Goal: Task Accomplishment & Management: Complete application form

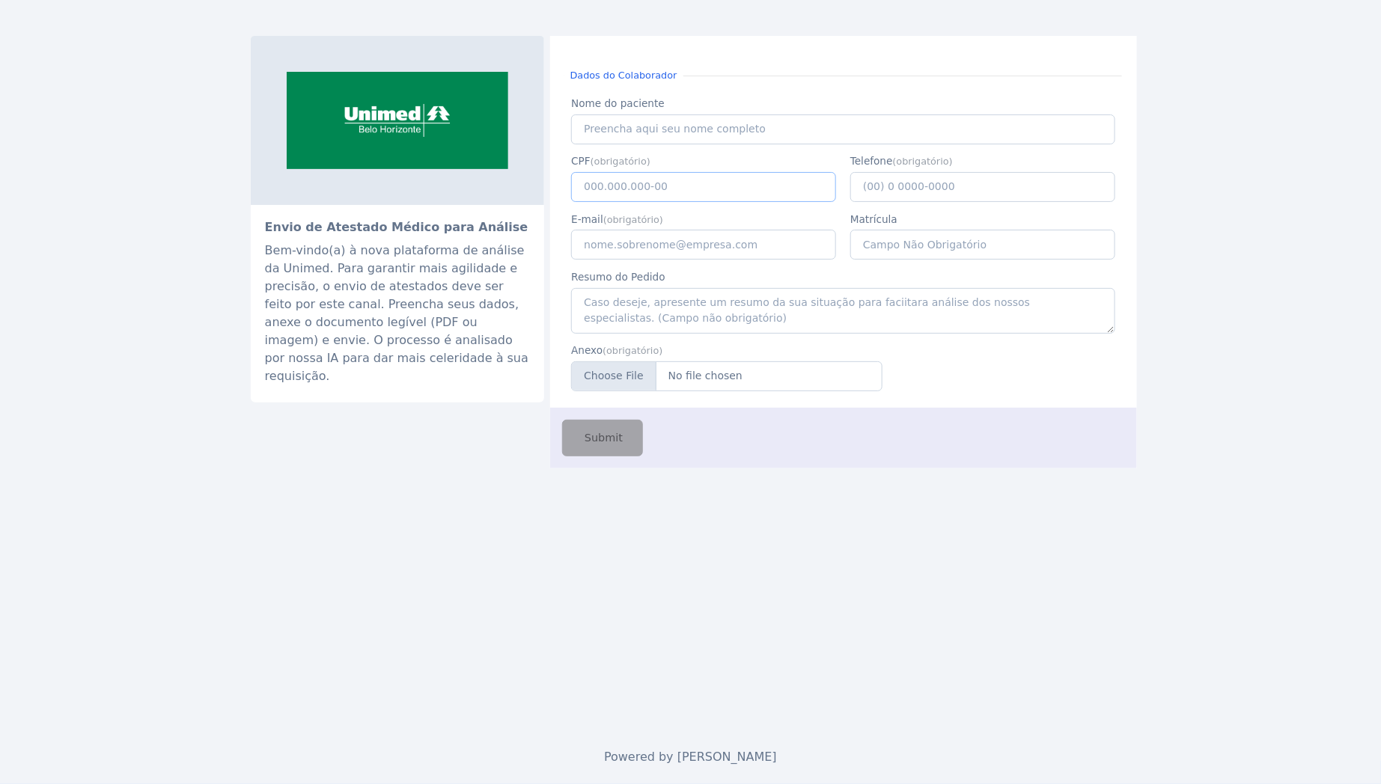
click at [638, 182] on input "CPF" at bounding box center [703, 187] width 265 height 30
paste input "039.483.996-03"
type input "039.483.996-03"
click at [639, 125] on input "Nome do paciente" at bounding box center [842, 129] width 543 height 30
paste input "[PERSON_NAME]"
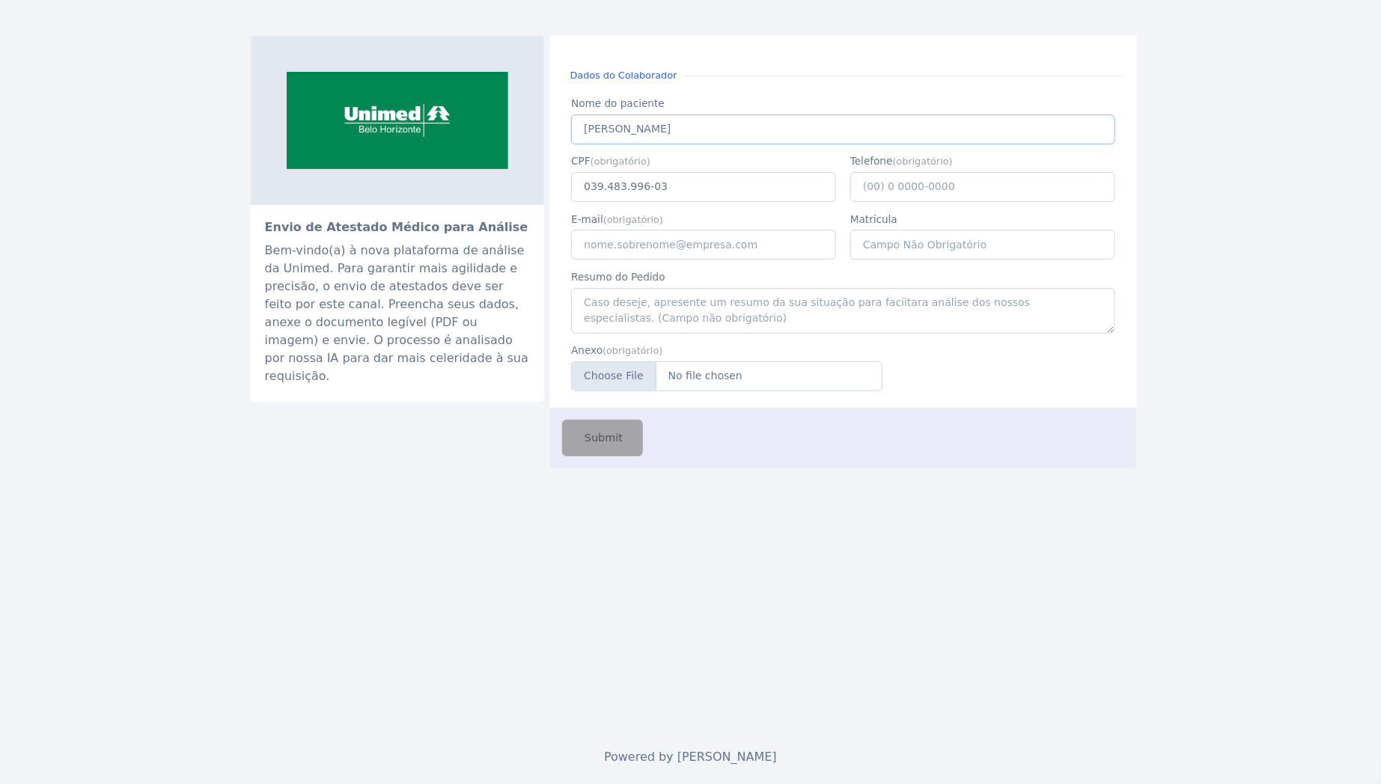
type input "[PERSON_NAME]"
click at [649, 240] on input "E-mail" at bounding box center [703, 245] width 265 height 30
type input "[EMAIL_ADDRESS][DOMAIN_NAME]"
click at [872, 181] on input "Telefone" at bounding box center [982, 187] width 265 height 30
type input "[PHONE_NUMBER]"
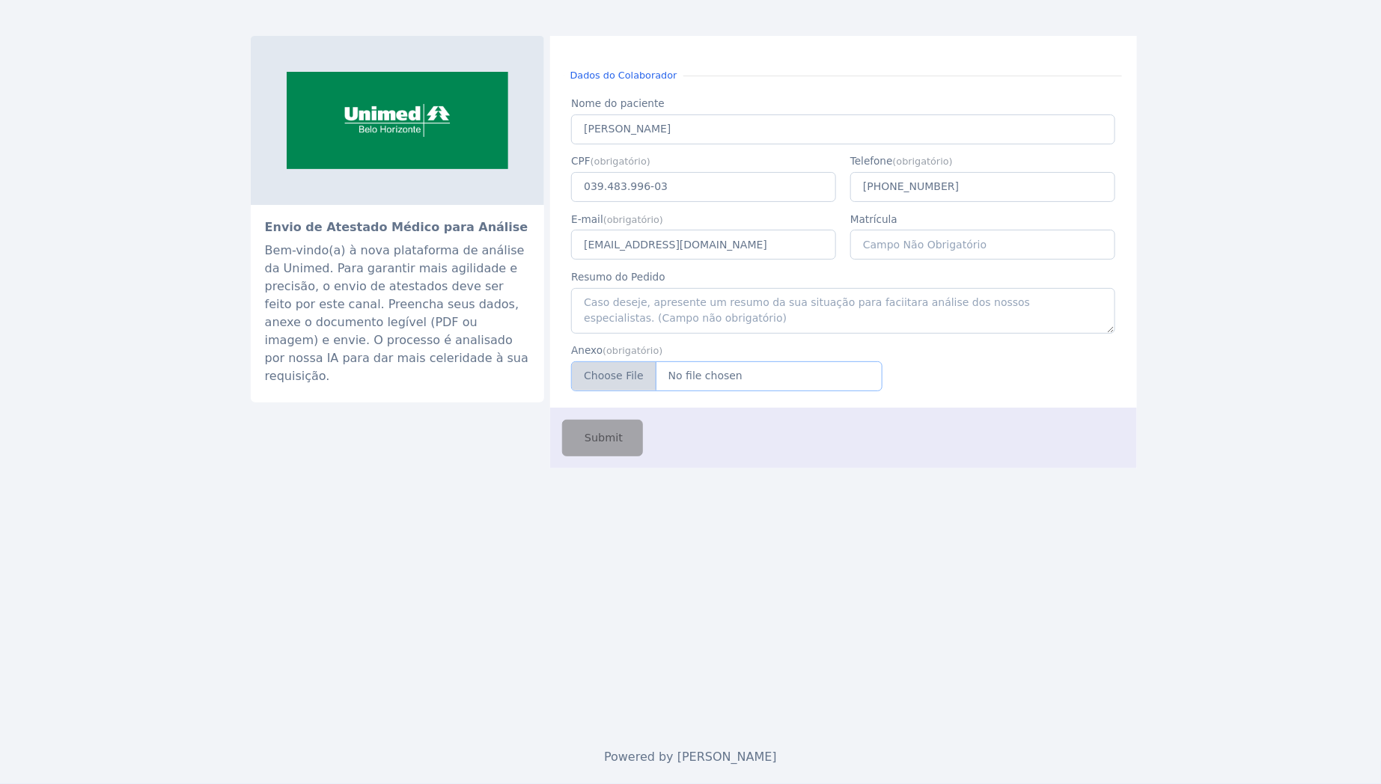
click at [718, 374] on input "Anexo" at bounding box center [726, 376] width 311 height 30
type input "C:\fakepath\licençaMaterinidade.pdf"
click at [612, 441] on span "Submit" at bounding box center [601, 438] width 41 height 16
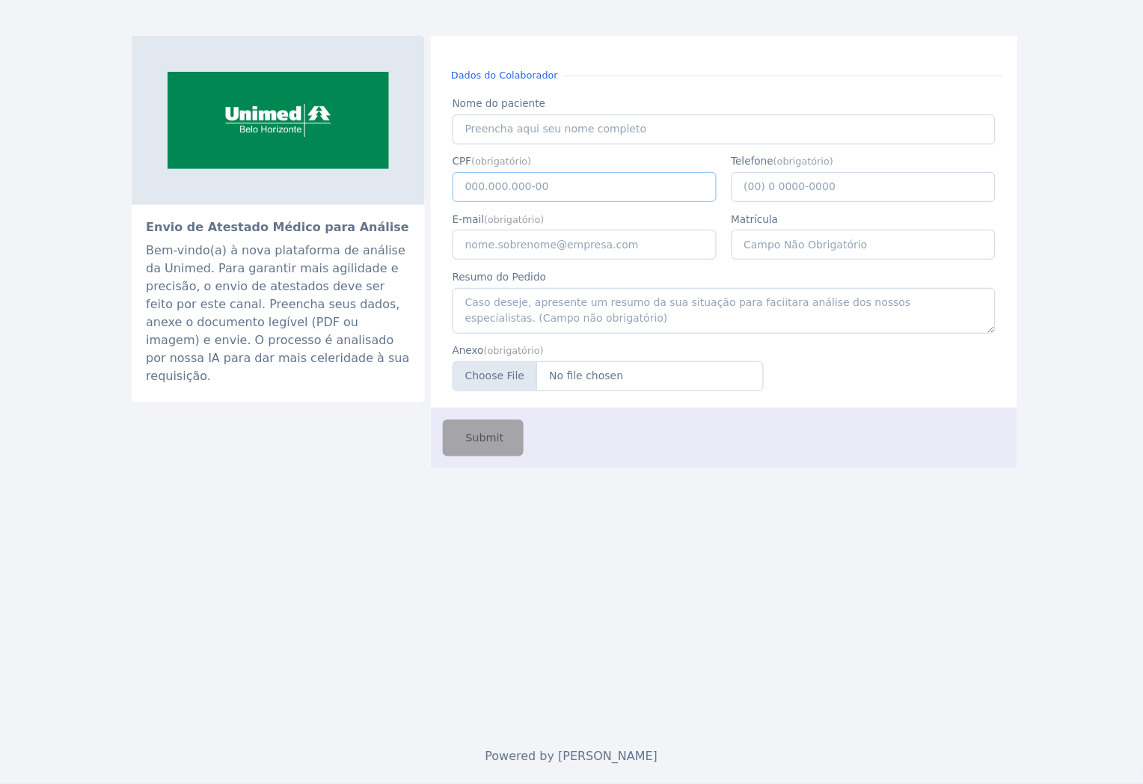
click at [548, 181] on input "CPF" at bounding box center [585, 187] width 265 height 30
paste input "039.483.996-03"
type input "039.483.996-03"
click at [525, 132] on input "Nome do paciente" at bounding box center [724, 129] width 543 height 30
paste input "[PERSON_NAME]"
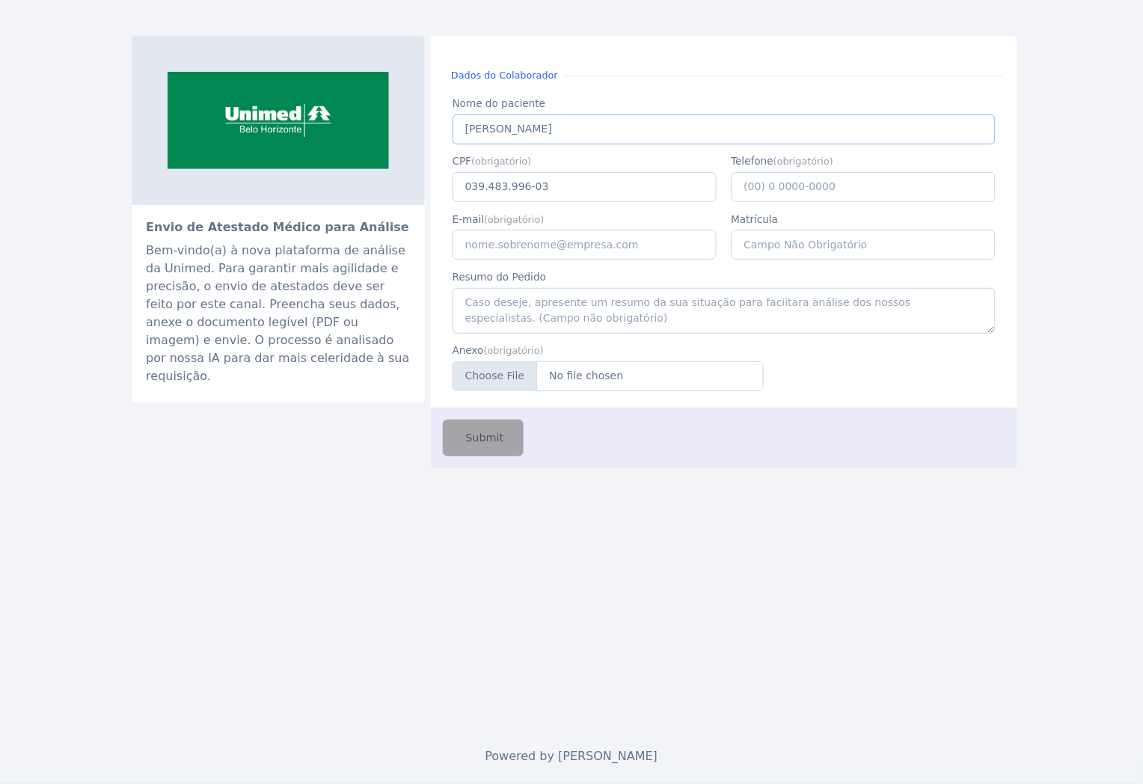
type input "[PERSON_NAME]"
click at [605, 236] on input "E-mail" at bounding box center [585, 245] width 265 height 30
type input "[EMAIL_ADDRESS][DOMAIN_NAME]"
click at [850, 184] on input "Telefone" at bounding box center [864, 187] width 265 height 30
type input "[PHONE_NUMBER]"
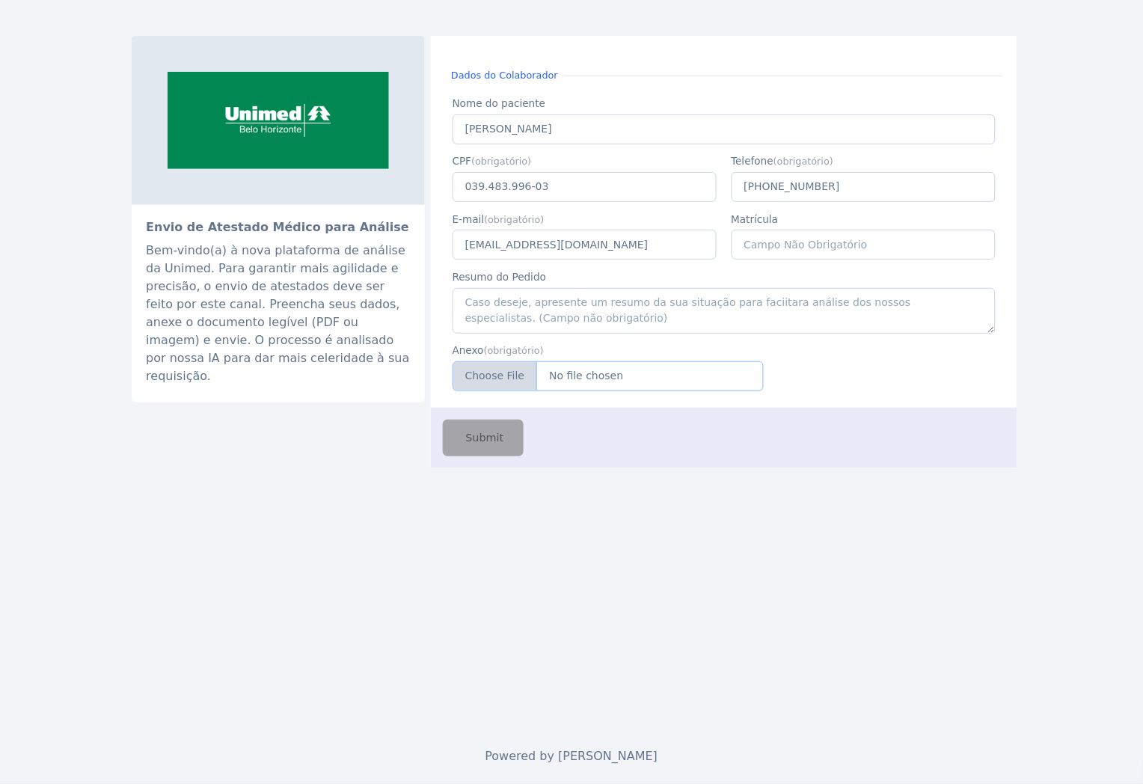
click at [541, 374] on input "Anexo" at bounding box center [608, 376] width 311 height 30
type input "C:\fakepath\licençaMaterinidade.pdf"
click at [489, 447] on button "Submit" at bounding box center [483, 438] width 81 height 37
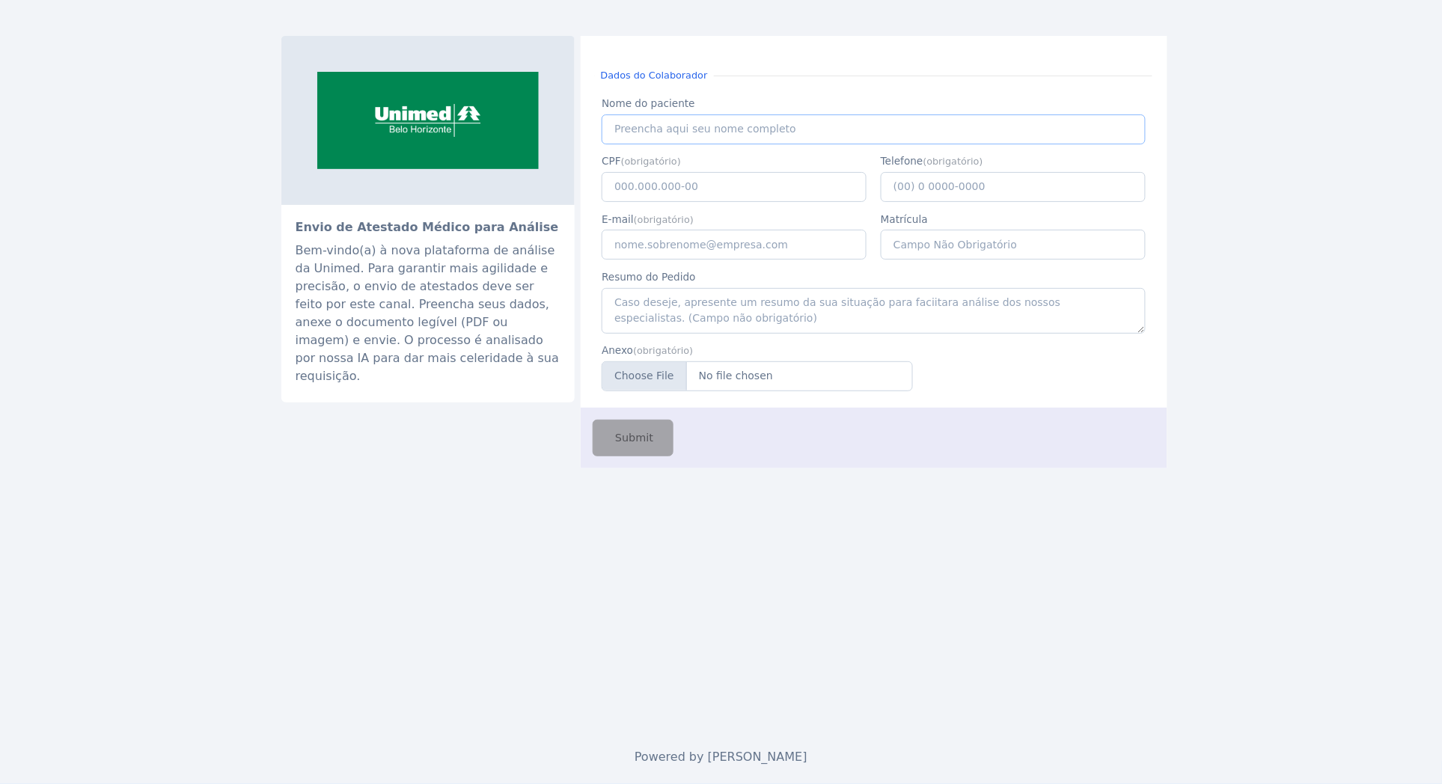
click at [664, 135] on input "Nome do paciente" at bounding box center [873, 129] width 543 height 30
click at [663, 187] on input "CPF" at bounding box center [734, 187] width 265 height 30
paste input "039.483.996-03"
type input "039.483.996-03"
click at [677, 114] on input "Nome do paciente" at bounding box center [873, 129] width 543 height 30
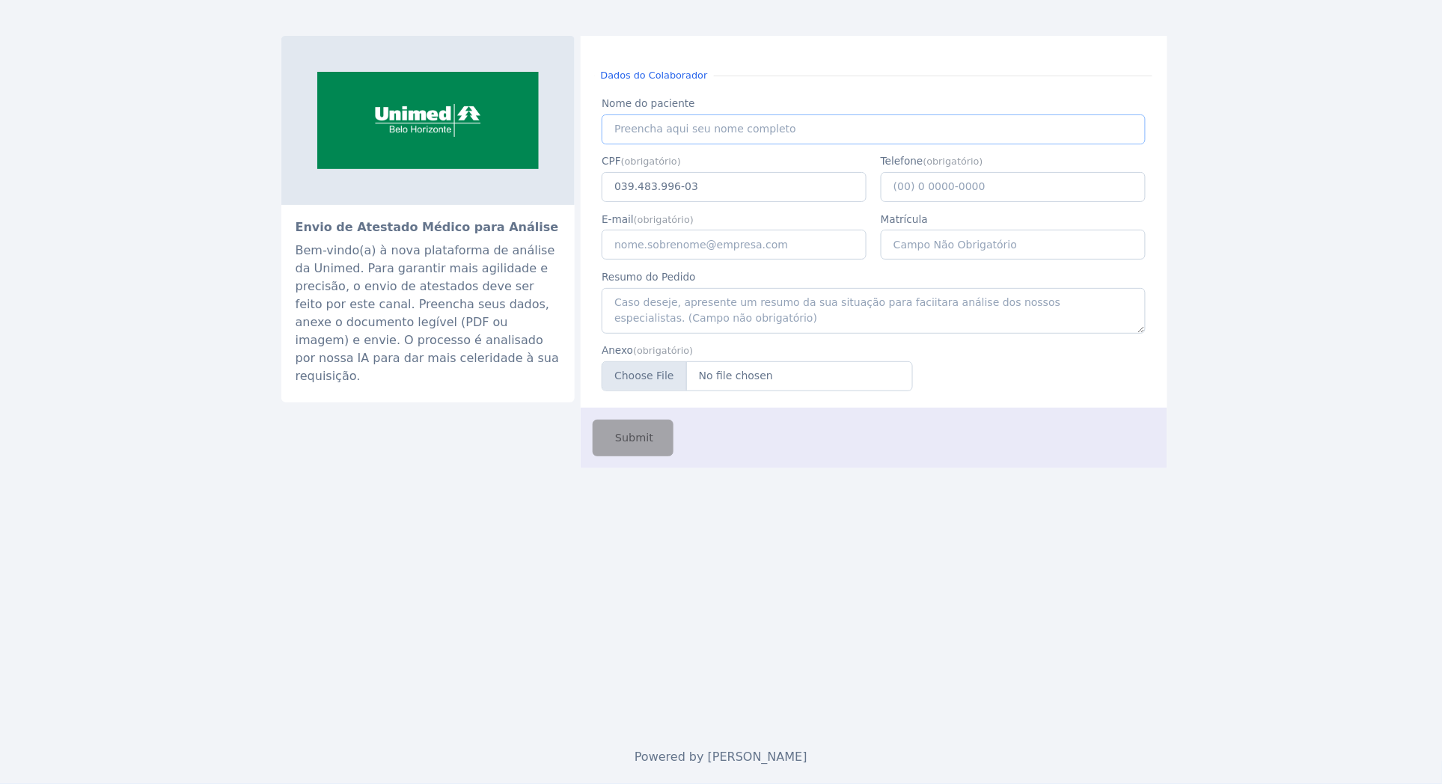
paste input "[PERSON_NAME]"
type input "[PERSON_NAME]"
click at [925, 188] on input "Telefone" at bounding box center [1013, 187] width 265 height 30
type input "[PHONE_NUMBER]"
click at [775, 250] on input "E-mail" at bounding box center [734, 245] width 265 height 30
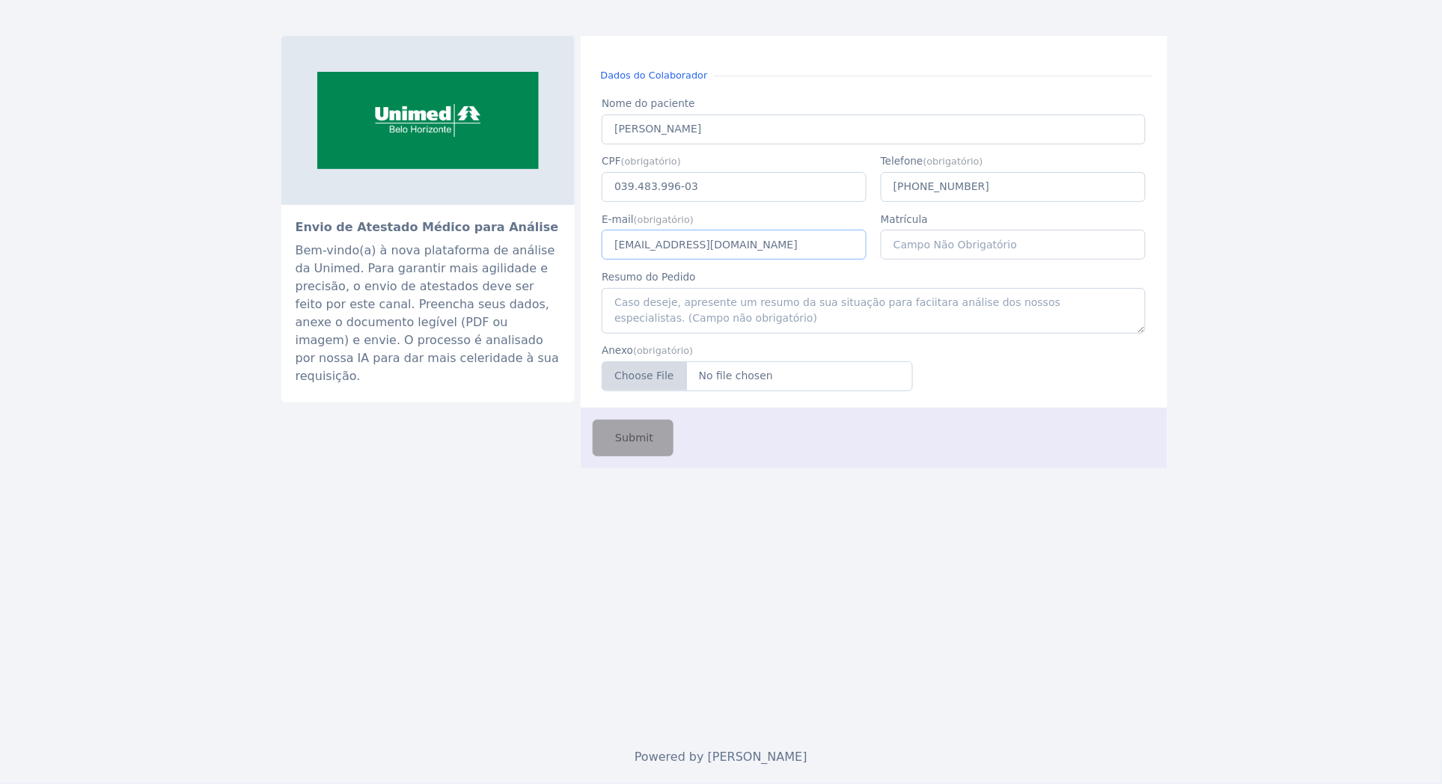
type input "[EMAIL_ADDRESS][DOMAIN_NAME]"
click at [756, 365] on input "Anexo" at bounding box center [757, 376] width 311 height 30
type input "C:\fakepath\licençaMaterinidade.pdf"
click at [636, 450] on button "Submit" at bounding box center [633, 438] width 81 height 37
